Goal: Transaction & Acquisition: Obtain resource

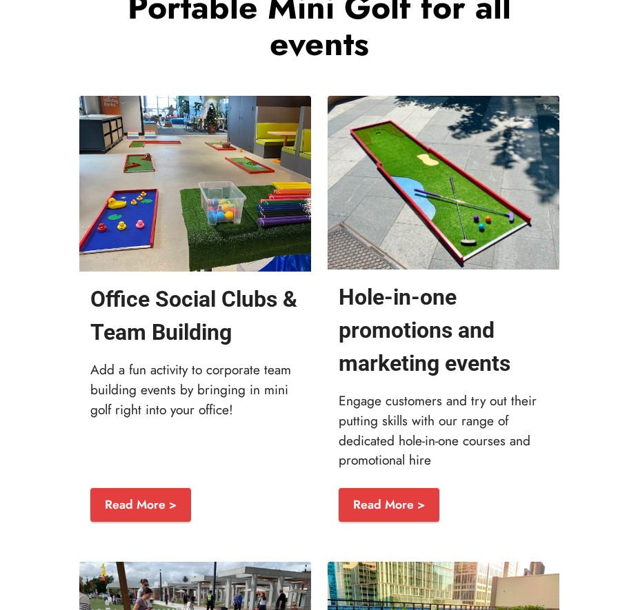
scroll to position [1844, 0]
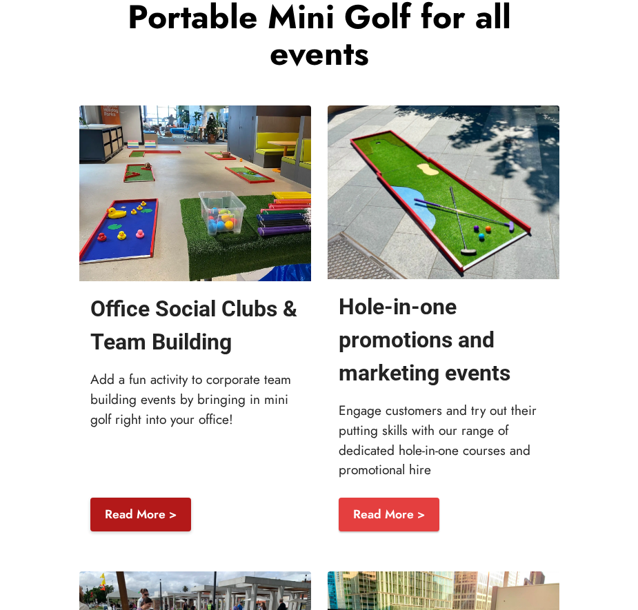
click at [147, 498] on link "Read More >" at bounding box center [140, 515] width 101 height 34
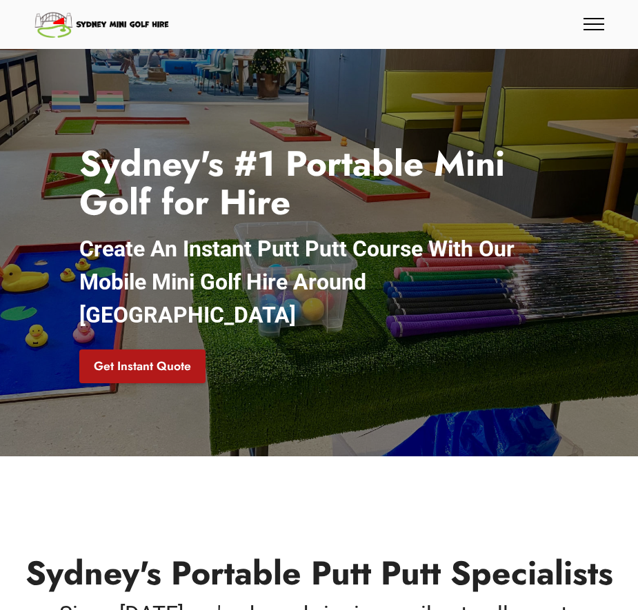
click at [160, 350] on link "Get Instant Quote" at bounding box center [142, 367] width 126 height 34
